Goal: Find specific page/section

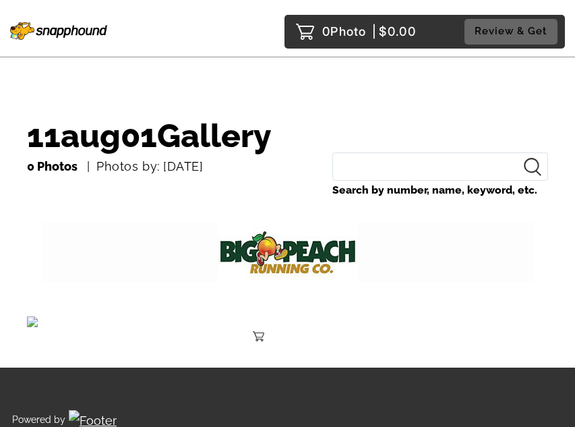
scroll to position [67, 0]
